Goal: Information Seeking & Learning: Learn about a topic

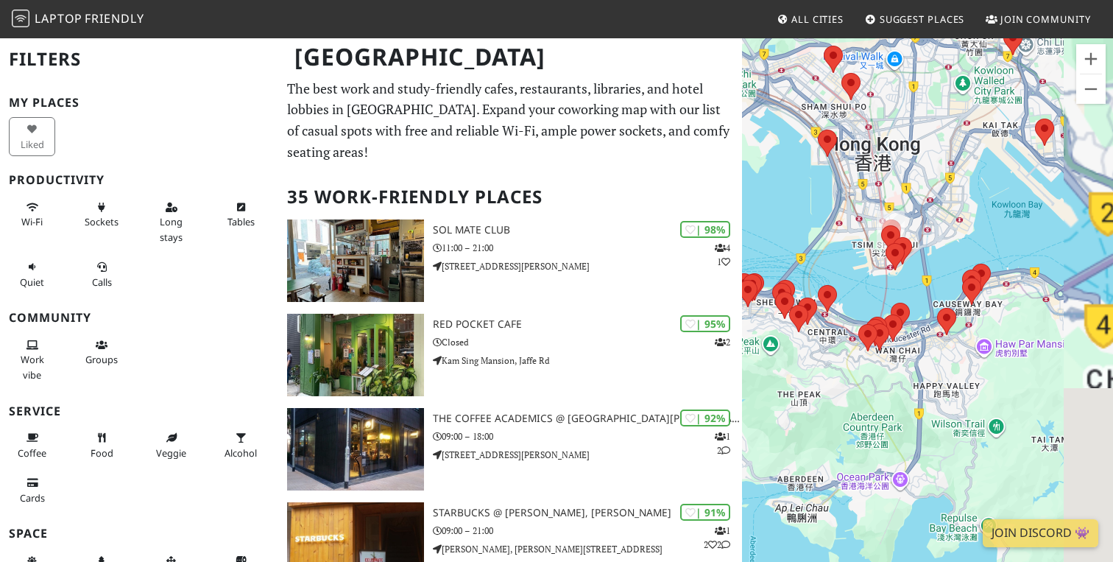
drag, startPoint x: 1034, startPoint y: 350, endPoint x: 904, endPoint y: 190, distance: 206.2
click at [904, 190] on div "To navigate, press the arrow keys." at bounding box center [927, 318] width 371 height 562
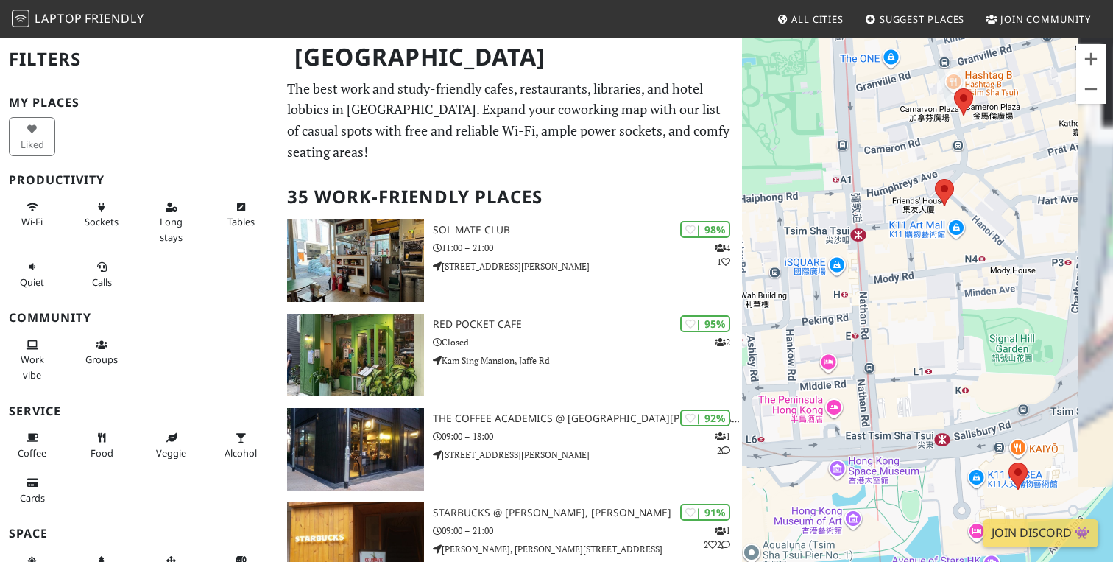
drag, startPoint x: 1036, startPoint y: 177, endPoint x: 873, endPoint y: 209, distance: 165.9
click at [875, 209] on div "To navigate, press the arrow keys." at bounding box center [927, 318] width 371 height 562
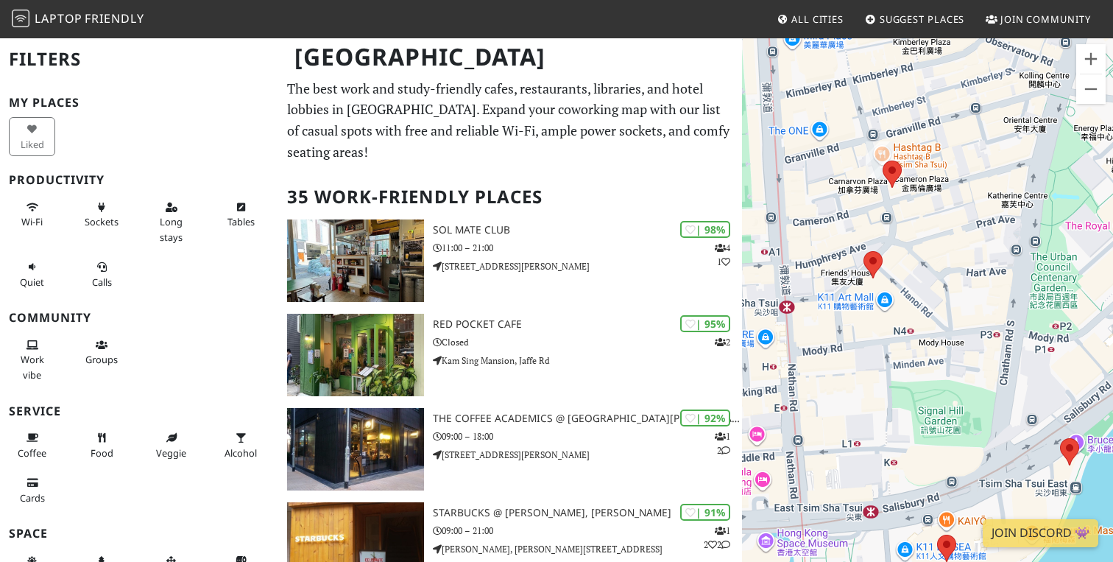
drag, startPoint x: 873, startPoint y: 209, endPoint x: 806, endPoint y: 281, distance: 98.5
click at [806, 281] on div "To navigate, press the arrow keys." at bounding box center [927, 318] width 371 height 562
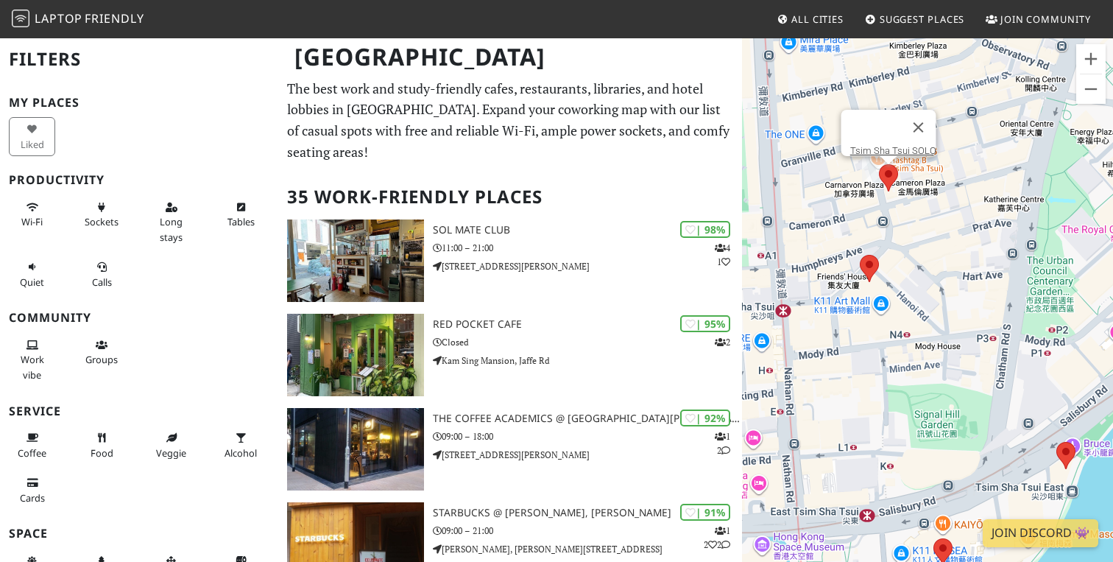
click at [879, 164] on area at bounding box center [879, 164] width 0 height 0
click at [884, 145] on link "Tsim Sha Tsui SOLO" at bounding box center [893, 150] width 86 height 11
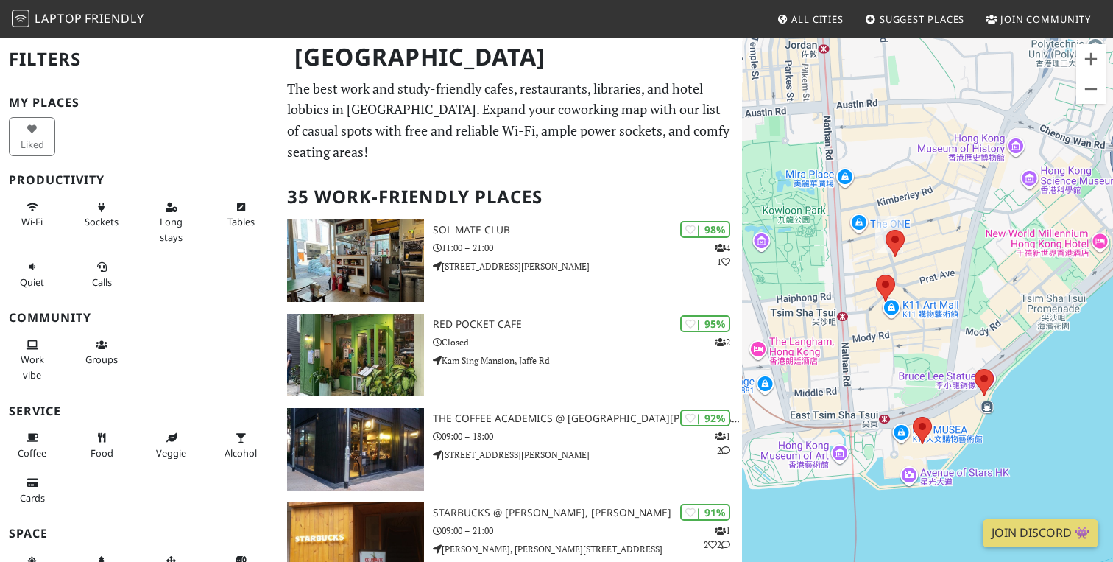
drag, startPoint x: 784, startPoint y: 283, endPoint x: 1056, endPoint y: 339, distance: 277.4
click at [1056, 339] on div "To navigate, press the arrow keys." at bounding box center [927, 318] width 371 height 562
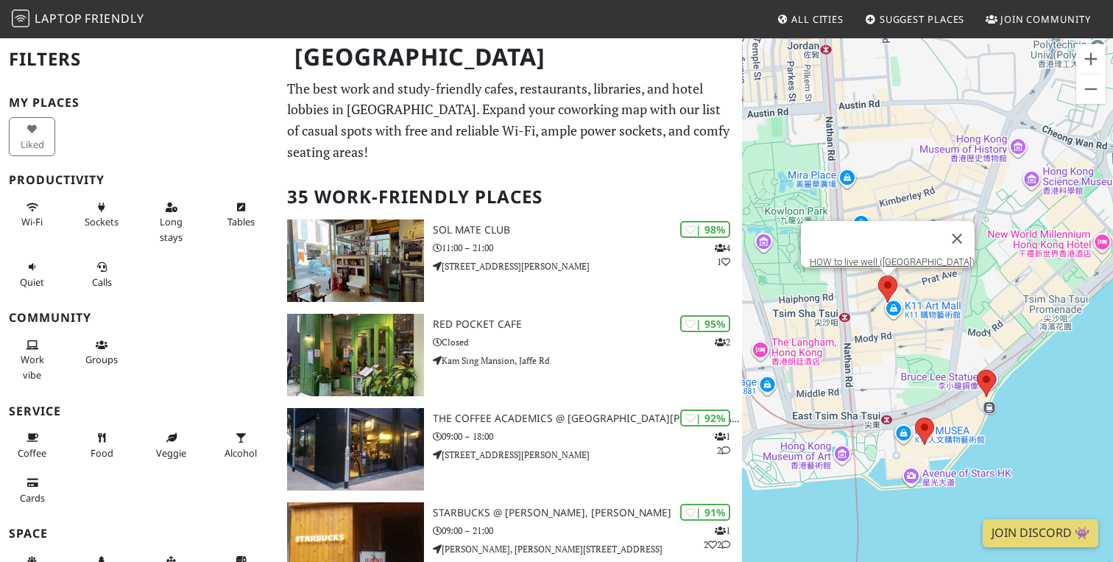
click at [878, 275] on area at bounding box center [878, 275] width 0 height 0
click at [857, 256] on link "HOW to live well ([GEOGRAPHIC_DATA])" at bounding box center [892, 261] width 165 height 11
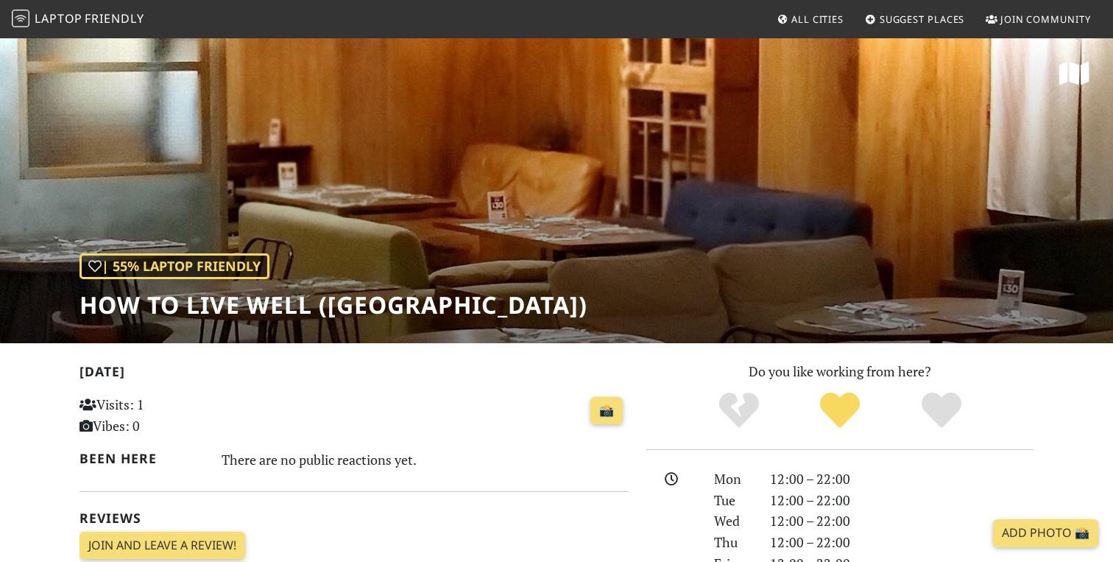
click at [244, 303] on h1 "HOW to live well ([GEOGRAPHIC_DATA])" at bounding box center [334, 305] width 508 height 28
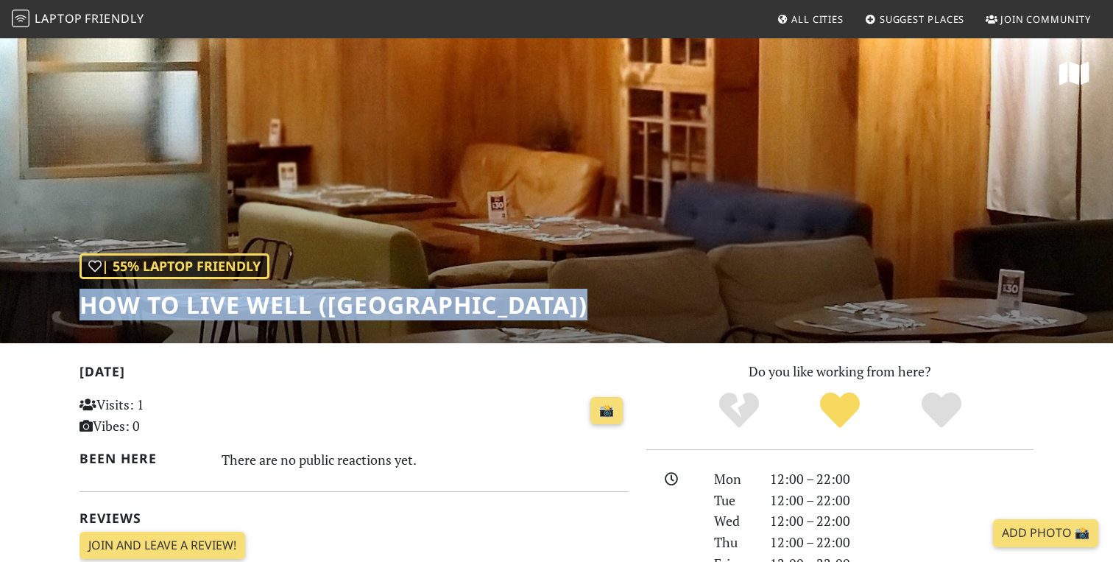
click at [244, 303] on h1 "HOW to live well ([GEOGRAPHIC_DATA])" at bounding box center [334, 305] width 508 height 28
click at [1066, 67] on icon at bounding box center [1075, 73] width 30 height 27
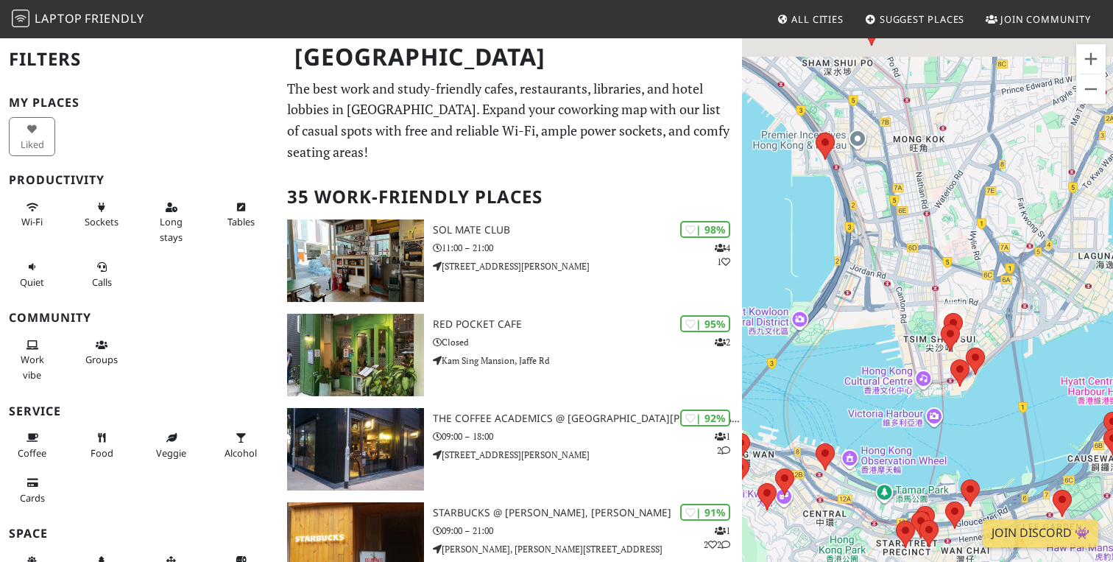
drag, startPoint x: 892, startPoint y: 104, endPoint x: 944, endPoint y: 208, distance: 115.9
click at [944, 208] on div "To navigate, press the arrow keys." at bounding box center [927, 318] width 371 height 562
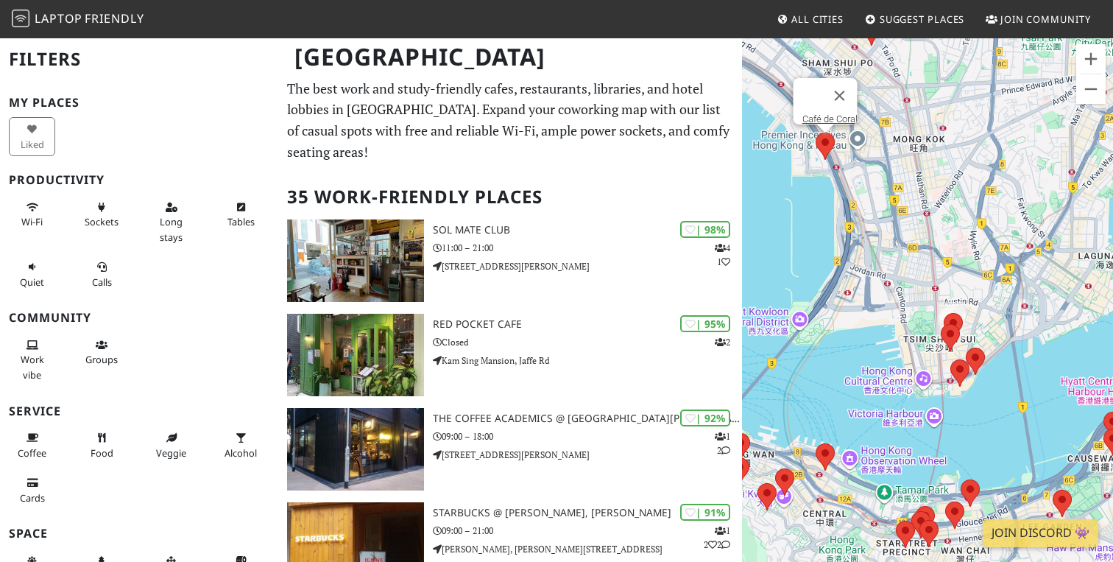
click at [816, 133] on area at bounding box center [816, 133] width 0 height 0
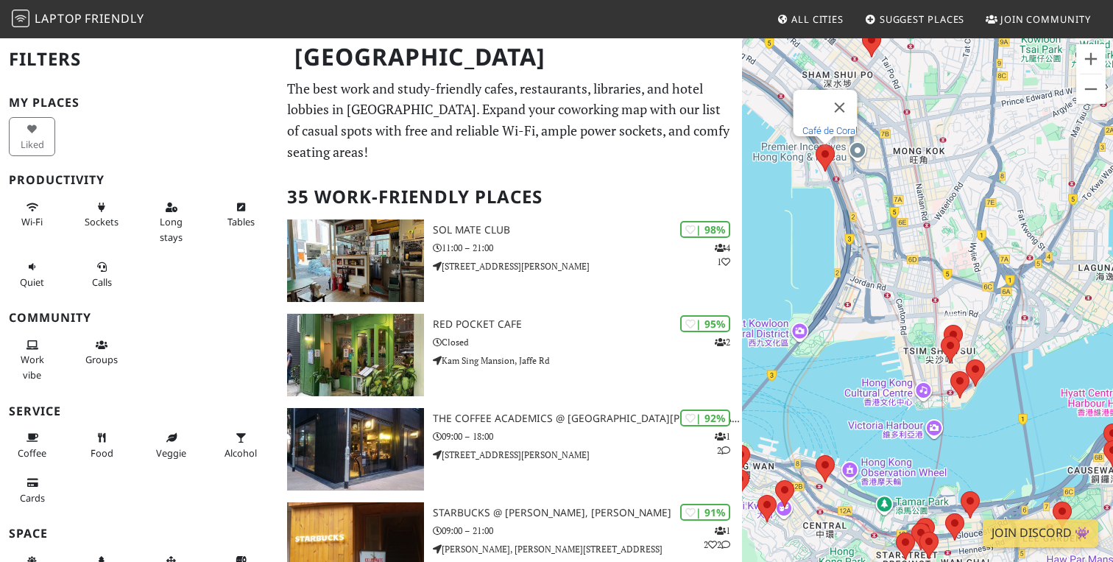
click at [819, 125] on link "Café de Coral" at bounding box center [830, 130] width 55 height 11
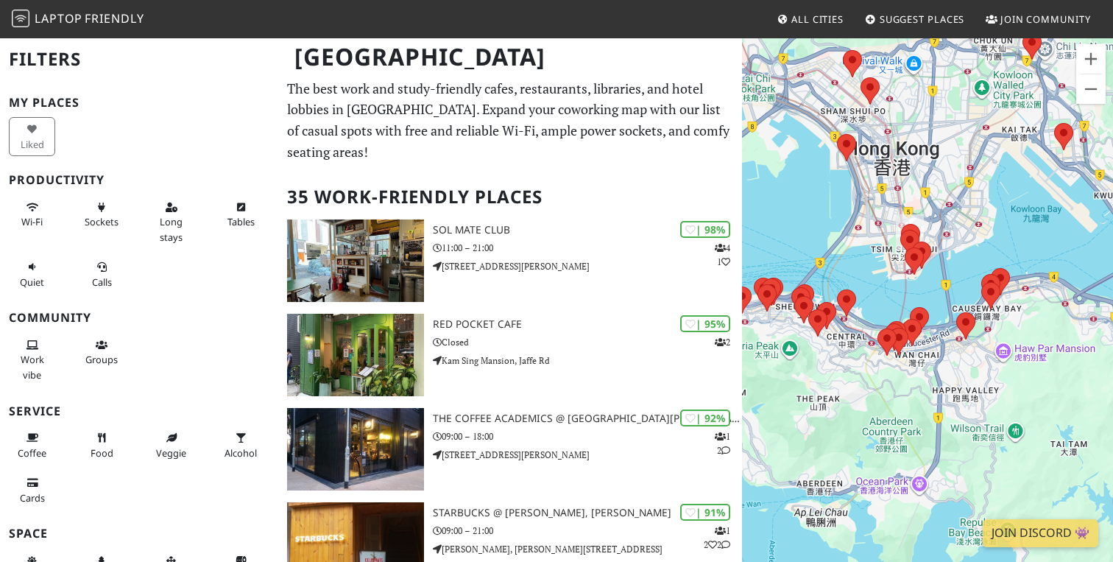
drag, startPoint x: 920, startPoint y: 348, endPoint x: 1046, endPoint y: 339, distance: 125.4
click at [1046, 339] on div "To navigate, press the arrow keys." at bounding box center [927, 318] width 371 height 562
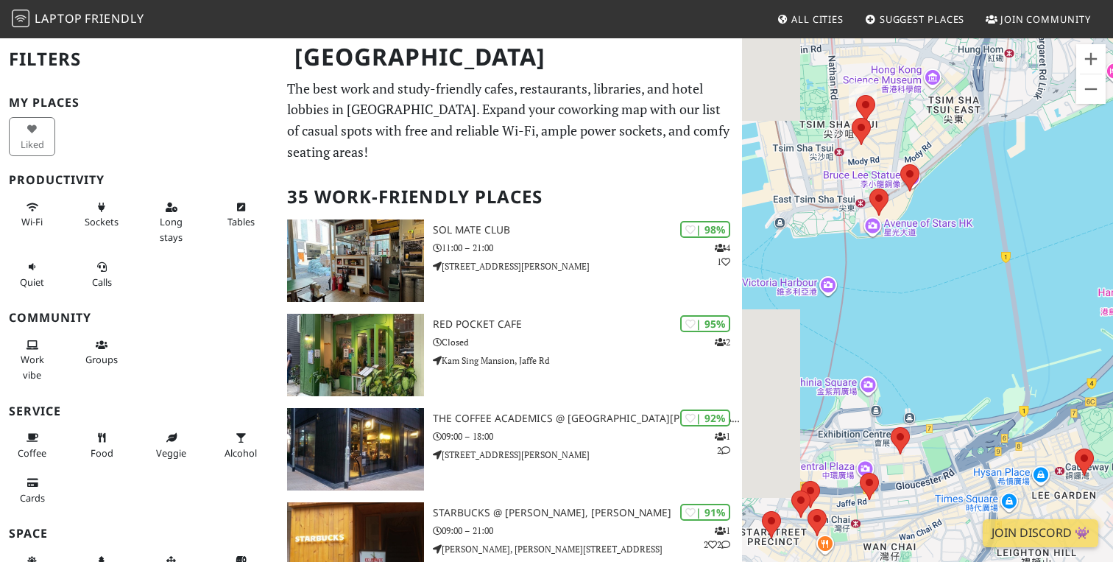
drag, startPoint x: 845, startPoint y: 166, endPoint x: 937, endPoint y: 337, distance: 193.1
click at [937, 337] on div "To navigate, press the arrow keys." at bounding box center [927, 318] width 371 height 562
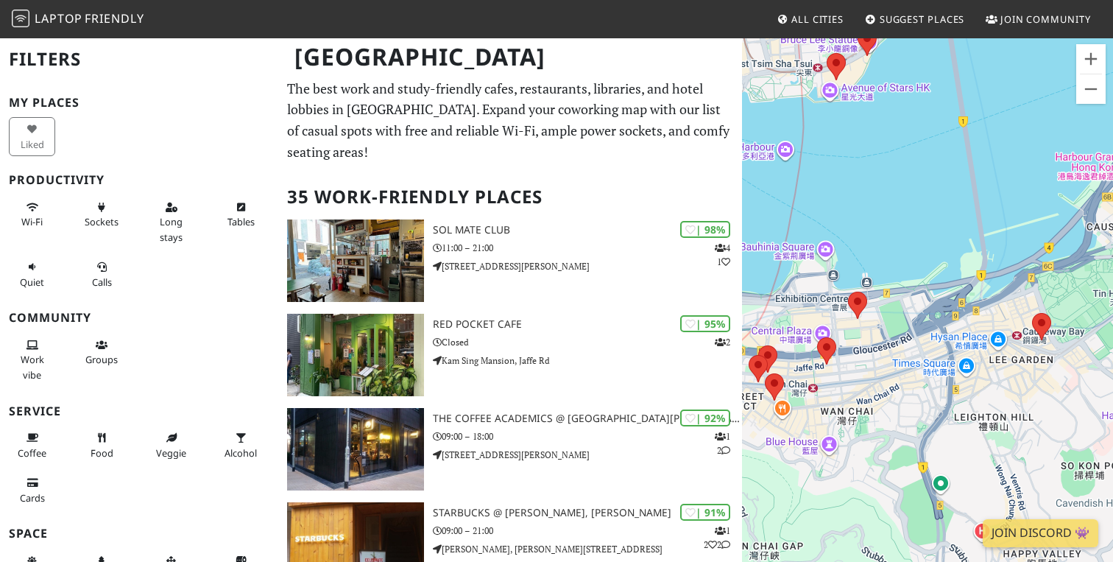
drag, startPoint x: 945, startPoint y: 320, endPoint x: 899, endPoint y: 156, distance: 170.6
click at [899, 156] on div "To navigate, press the arrow keys." at bounding box center [927, 318] width 371 height 562
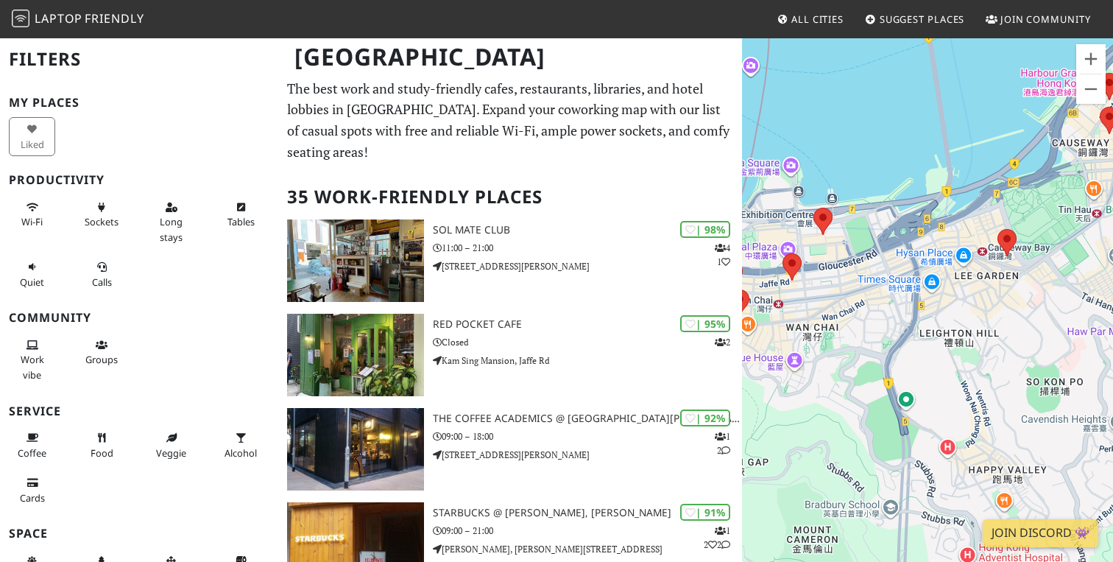
drag, startPoint x: 897, startPoint y: 354, endPoint x: 862, endPoint y: 270, distance: 91.8
click at [862, 270] on div "To navigate, press the arrow keys." at bounding box center [927, 318] width 371 height 562
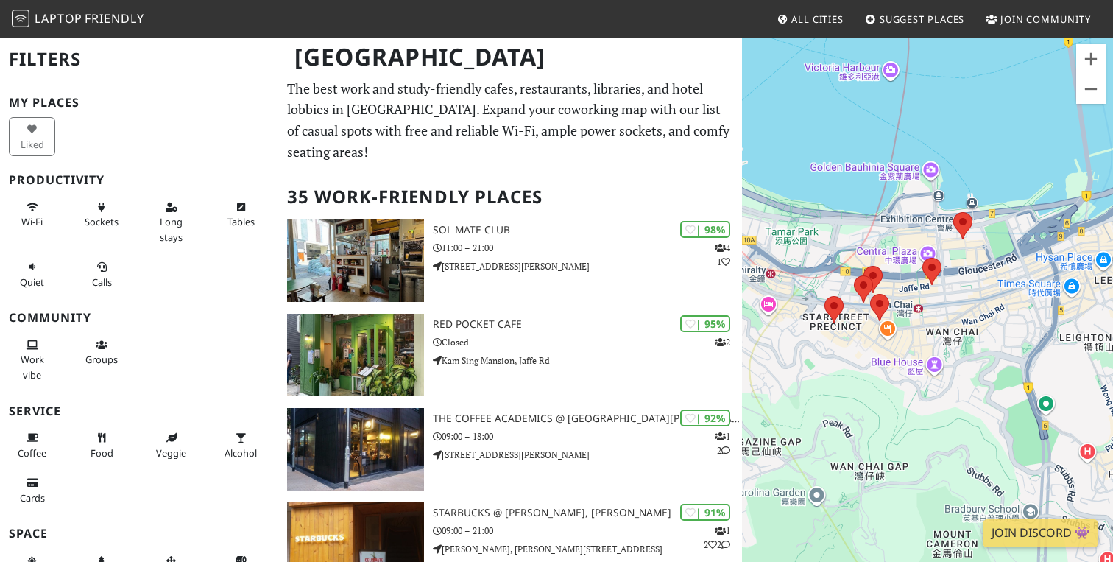
drag, startPoint x: 862, startPoint y: 270, endPoint x: 1007, endPoint y: 278, distance: 146.0
click at [1007, 278] on div "To navigate, press the arrow keys." at bounding box center [927, 318] width 371 height 562
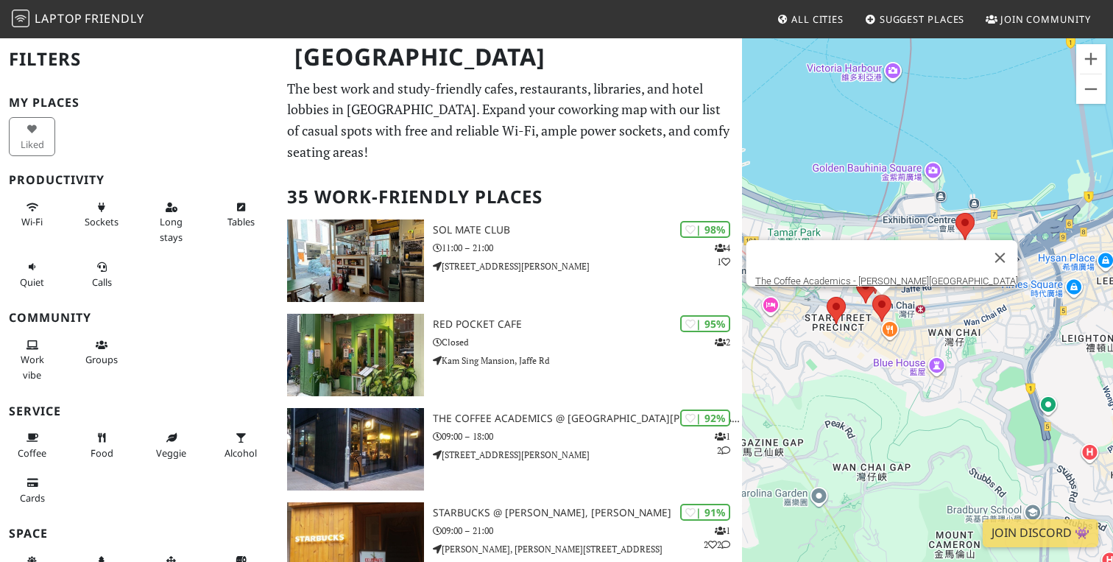
click at [873, 295] on area at bounding box center [873, 295] width 0 height 0
click at [862, 275] on link "The Coffee Academics - [PERSON_NAME][GEOGRAPHIC_DATA]" at bounding box center [886, 280] width 263 height 11
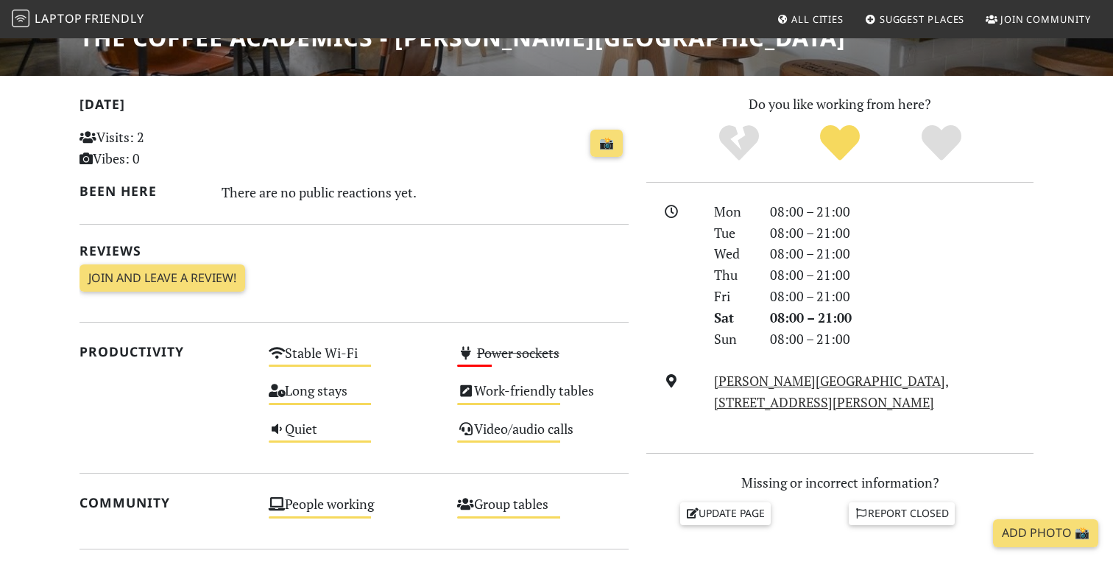
scroll to position [351, 0]
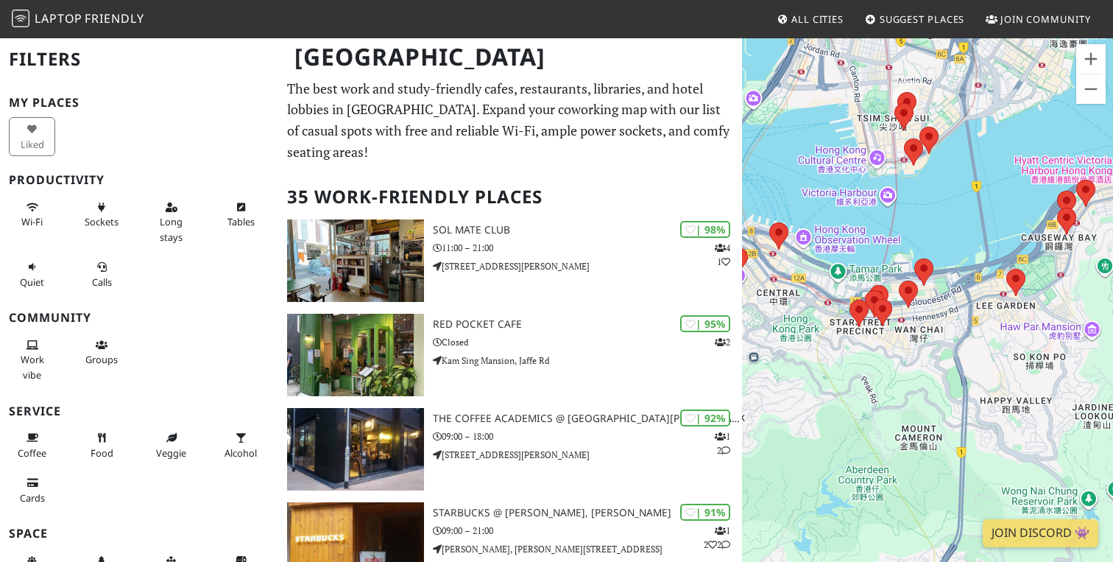
drag, startPoint x: 795, startPoint y: 323, endPoint x: 1062, endPoint y: 367, distance: 270.2
click at [1062, 367] on div "To navigate, press the arrow keys." at bounding box center [927, 318] width 371 height 562
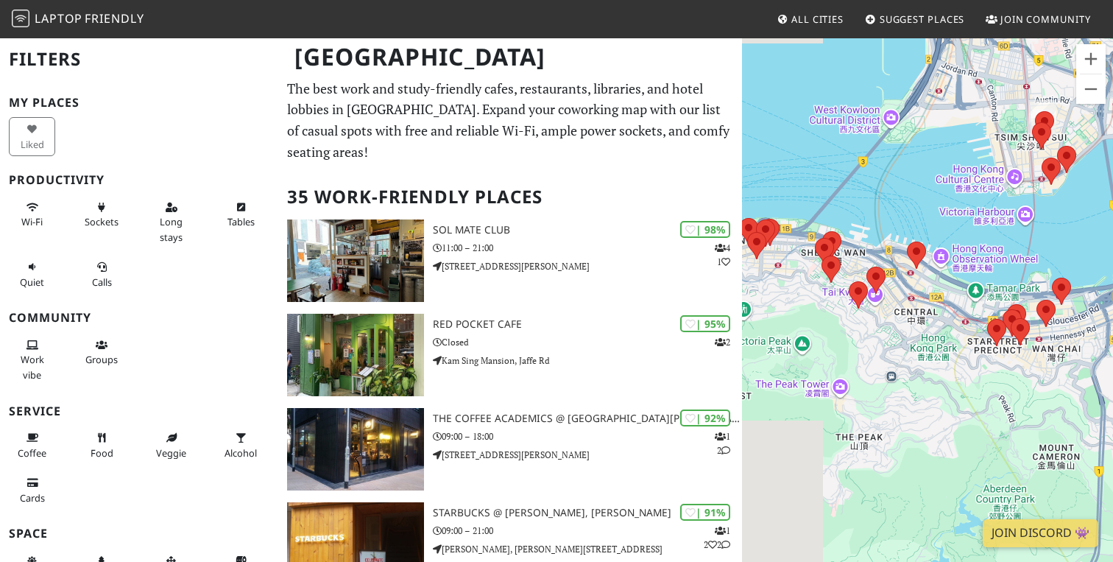
drag, startPoint x: 798, startPoint y: 289, endPoint x: 939, endPoint y: 317, distance: 143.5
click at [939, 317] on div "To navigate, press the arrow keys." at bounding box center [927, 318] width 371 height 562
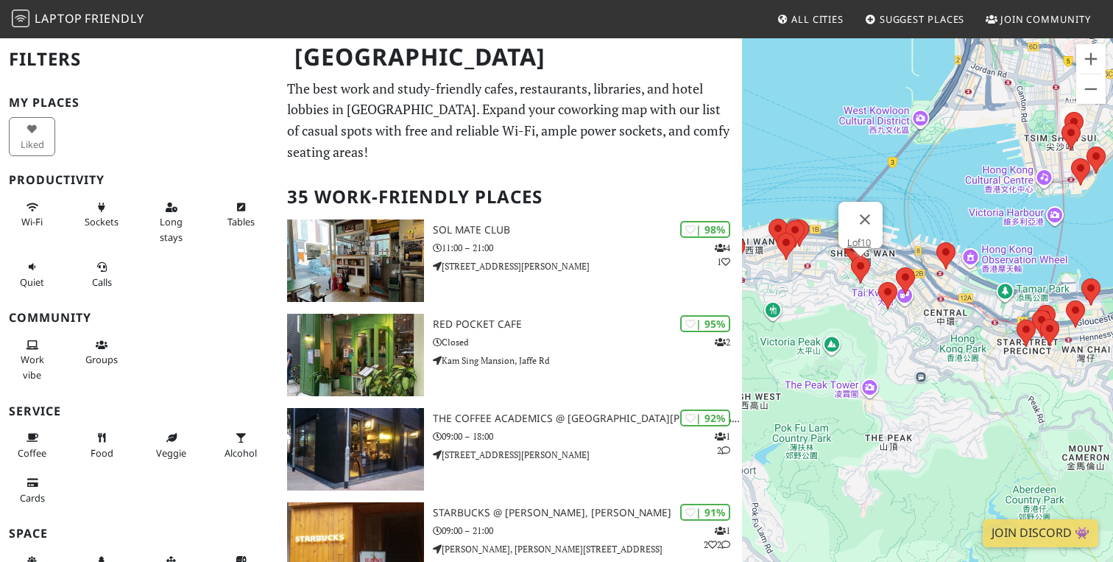
click at [851, 256] on area at bounding box center [851, 256] width 0 height 0
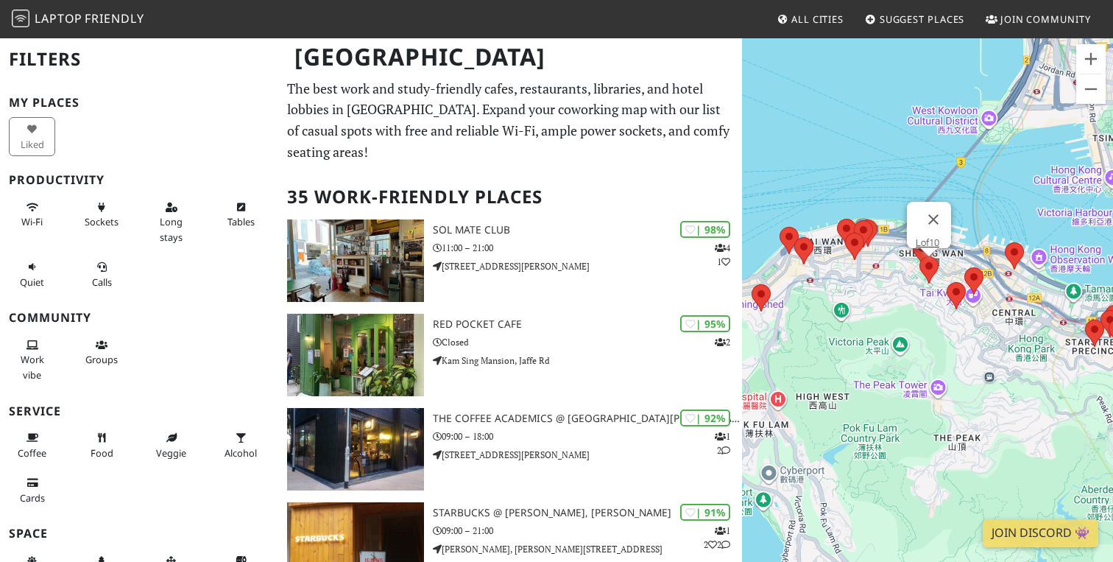
drag, startPoint x: 789, startPoint y: 306, endPoint x: 867, endPoint y: 306, distance: 78.1
click at [867, 306] on div "To navigate, press the arrow keys. Lof10" at bounding box center [927, 318] width 371 height 562
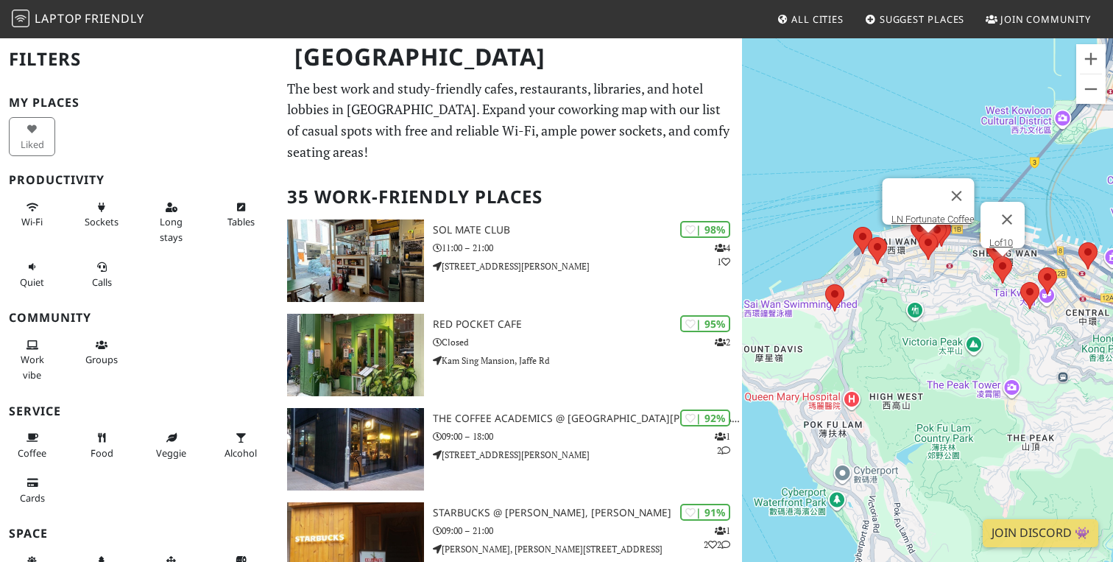
click at [919, 233] on area at bounding box center [919, 233] width 0 height 0
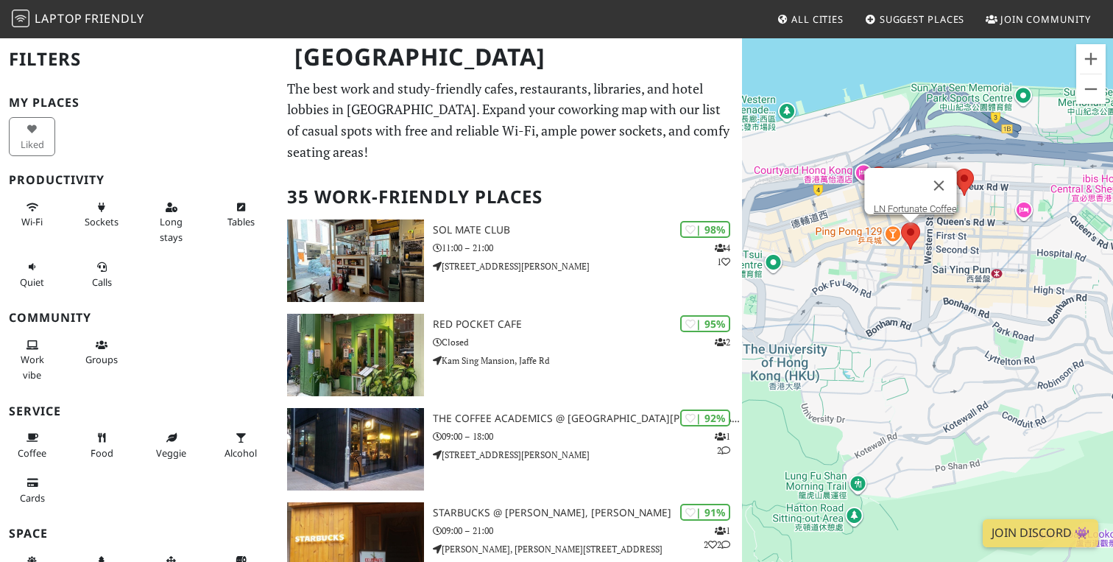
click at [901, 222] on area at bounding box center [901, 222] width 0 height 0
click at [973, 188] on img at bounding box center [964, 182] width 19 height 27
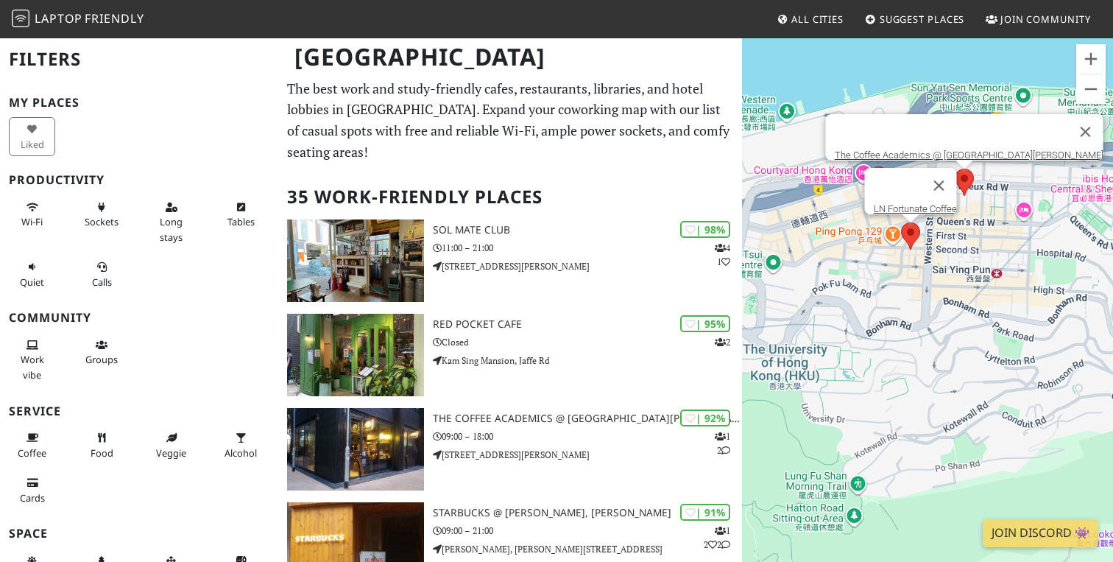
click at [955, 169] on area at bounding box center [955, 169] width 0 height 0
click at [870, 166] on area at bounding box center [870, 166] width 0 height 0
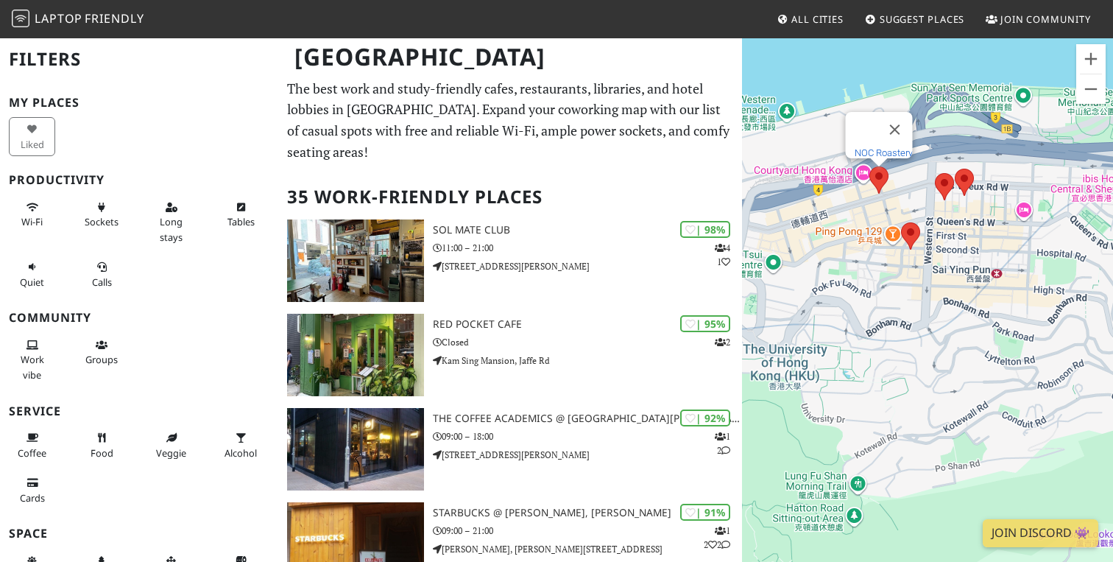
click at [871, 147] on link "NOC Roastery" at bounding box center [884, 152] width 58 height 11
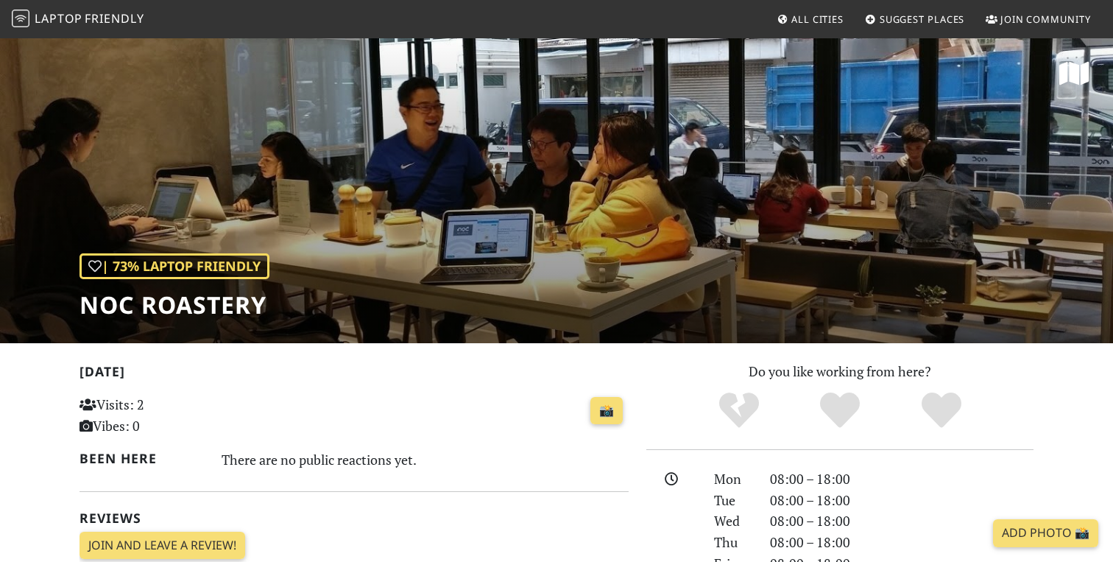
click at [186, 311] on h1 "NOC Roastery" at bounding box center [175, 305] width 190 height 28
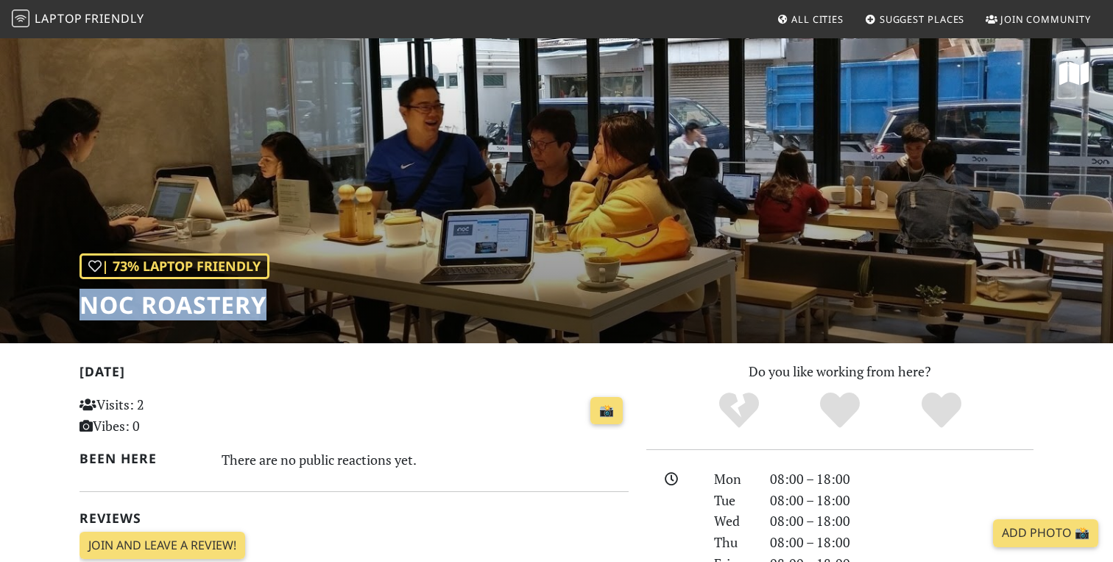
click at [186, 311] on h1 "NOC Roastery" at bounding box center [175, 305] width 190 height 28
